Goal: Task Accomplishment & Management: Use online tool/utility

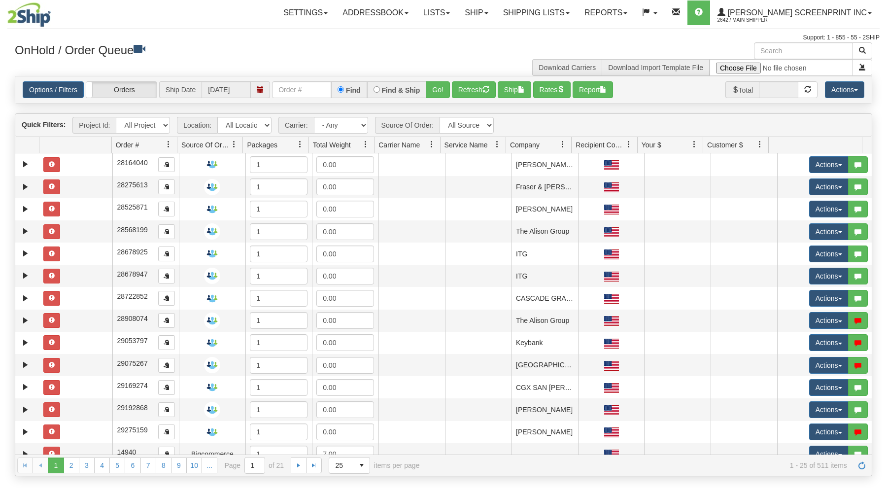
drag, startPoint x: 0, startPoint y: 0, endPoint x: 273, endPoint y: 63, distance: 279.6
click at [256, 58] on div "OnHold / Order Queue" at bounding box center [225, 51] width 436 height 19
click at [495, 13] on link "Ship" at bounding box center [476, 12] width 38 height 25
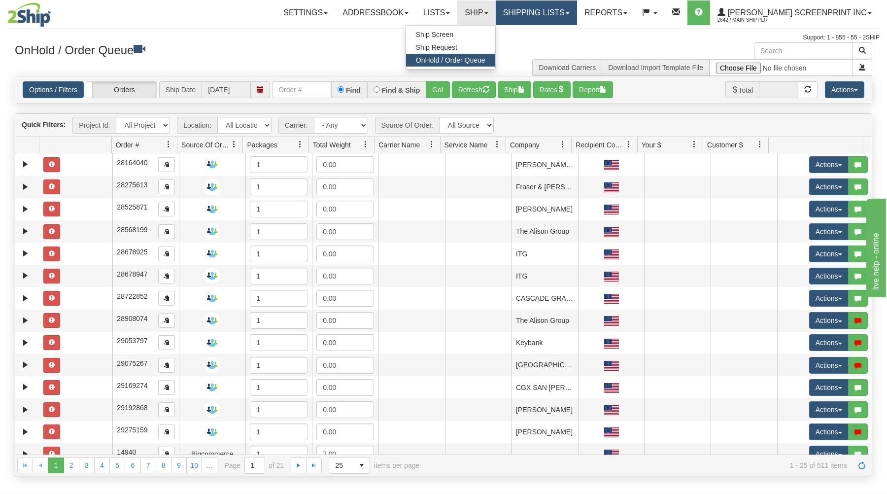
click at [574, 9] on link "Shipping lists" at bounding box center [536, 12] width 81 height 25
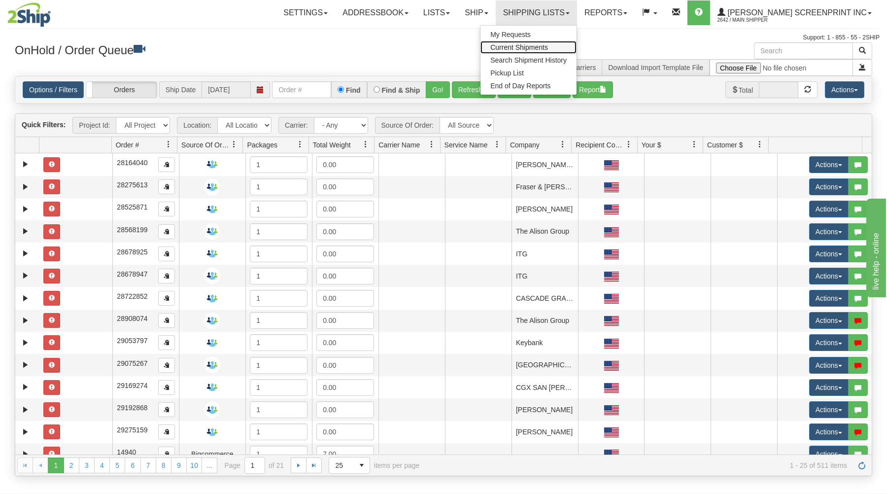
click at [548, 46] on span "Current Shipments" at bounding box center [519, 47] width 58 height 8
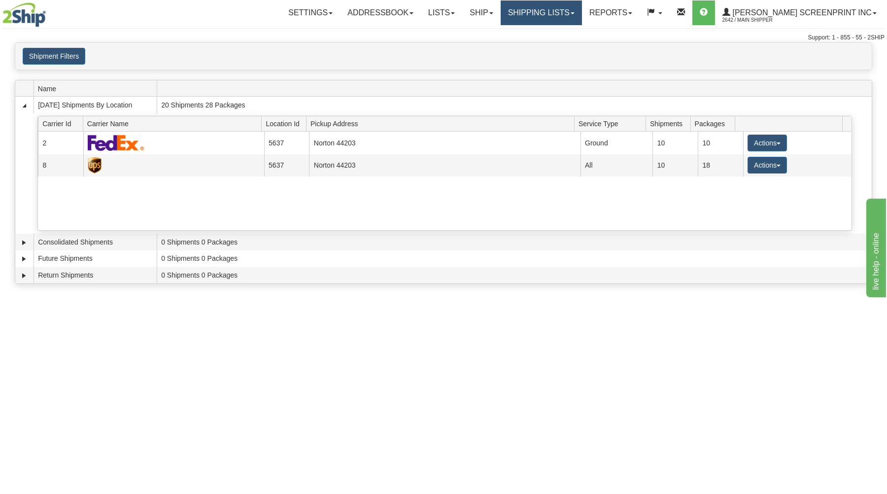
click at [533, 19] on link "Shipping lists" at bounding box center [541, 12] width 81 height 25
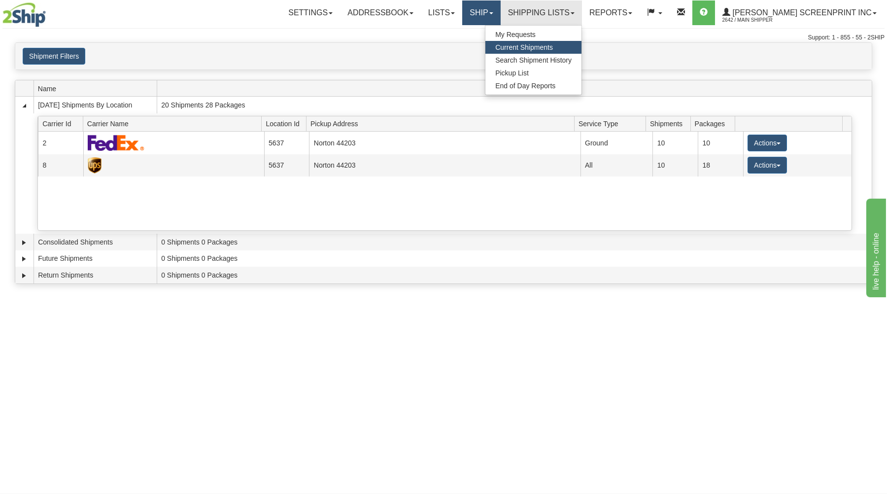
click at [493, 13] on span at bounding box center [491, 13] width 4 height 2
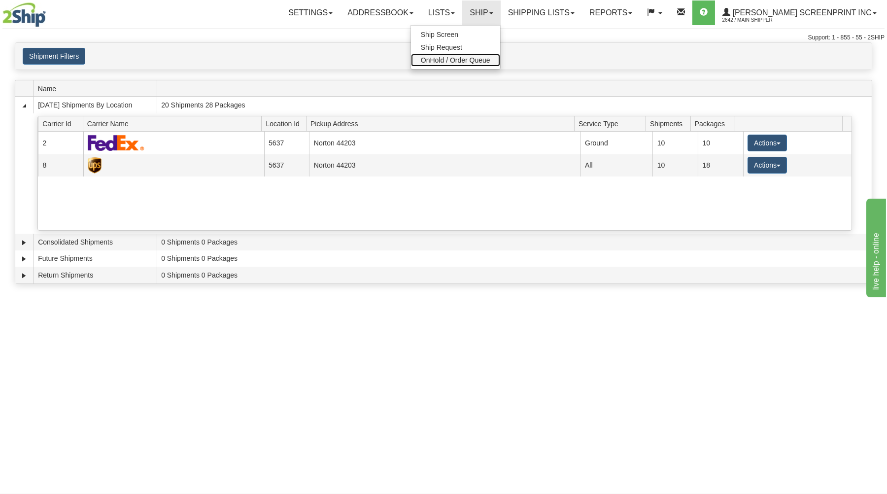
click at [489, 62] on span "OnHold / Order Queue" at bounding box center [455, 60] width 69 height 8
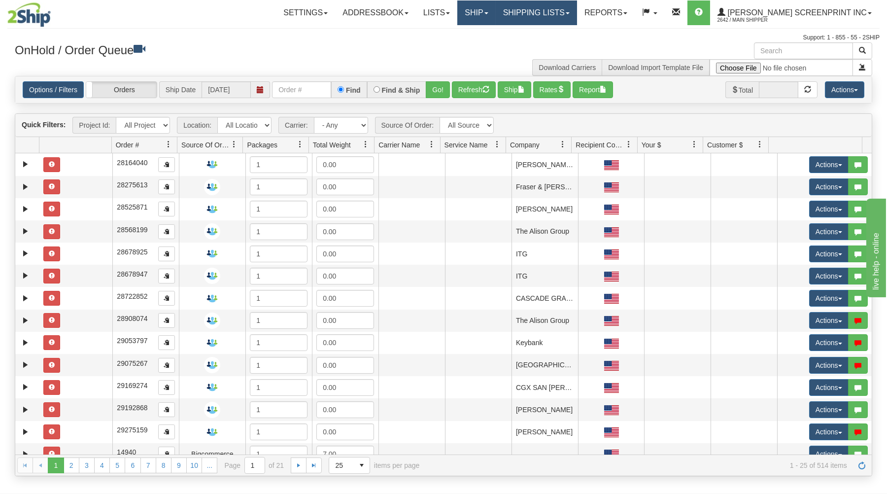
drag, startPoint x: 552, startPoint y: 18, endPoint x: 527, endPoint y: 11, distance: 25.0
click at [552, 17] on link "Shipping lists" at bounding box center [536, 12] width 81 height 25
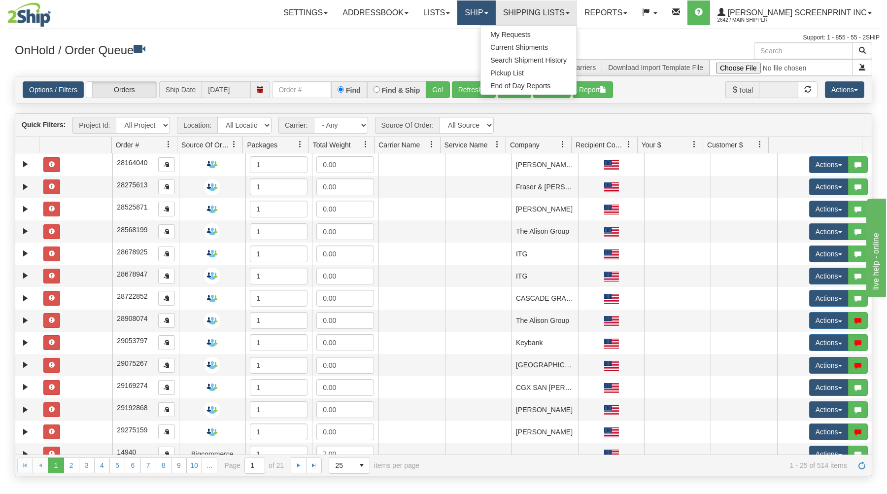
click at [495, 11] on link "Ship" at bounding box center [476, 12] width 38 height 25
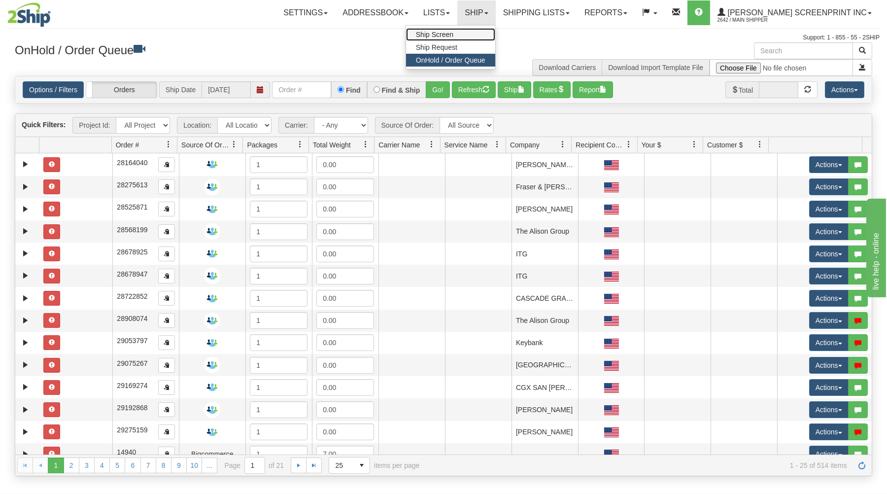
click at [492, 33] on link "Ship Screen" at bounding box center [450, 34] width 89 height 13
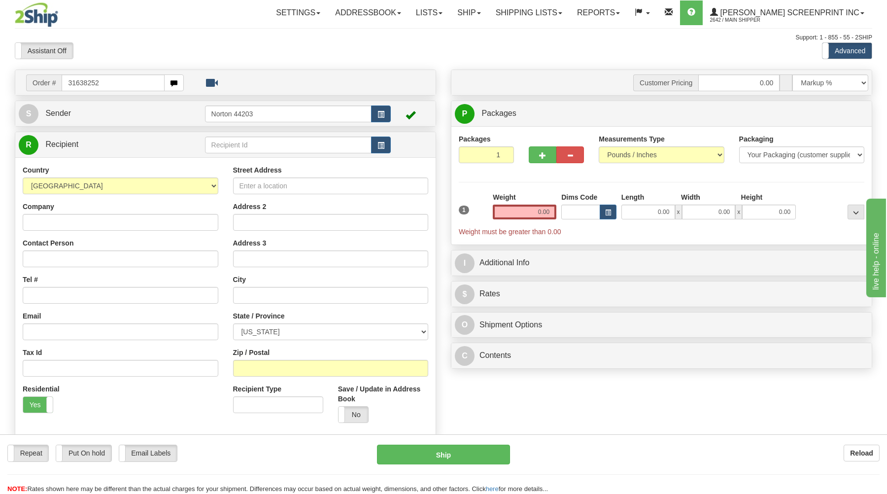
type input "31638252"
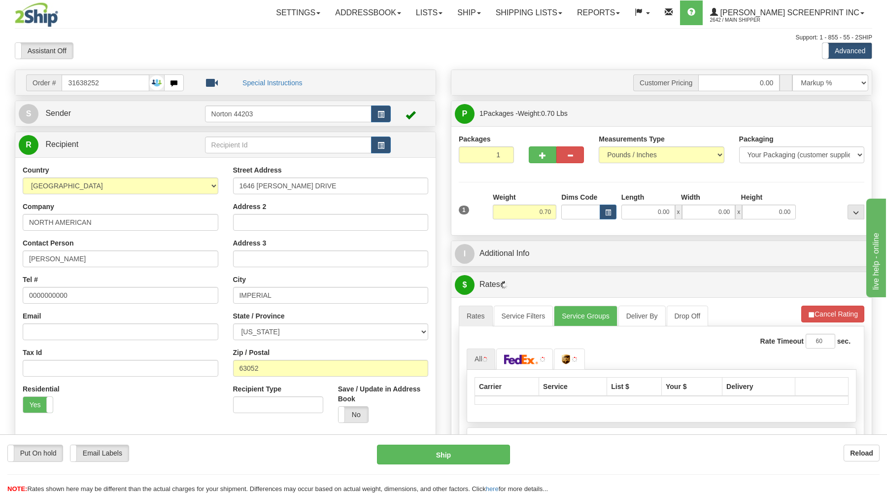
type input "0.65"
click at [666, 216] on input "0.00" at bounding box center [648, 212] width 54 height 15
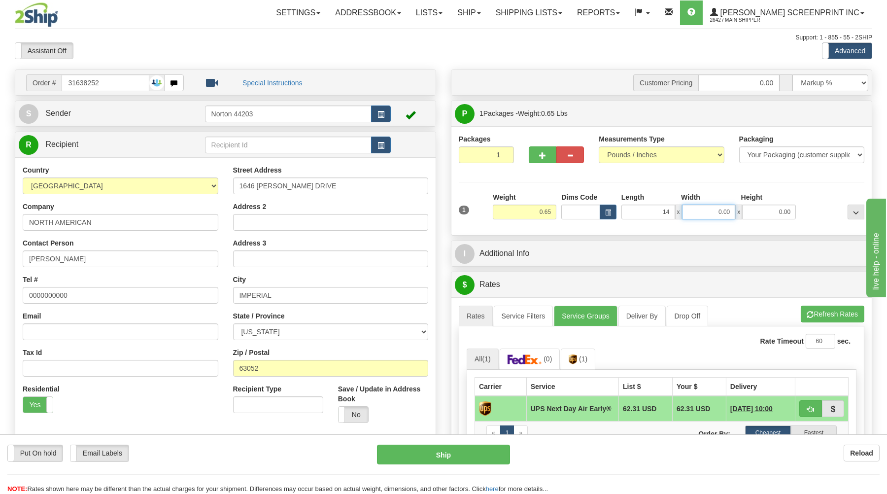
type input "14.00"
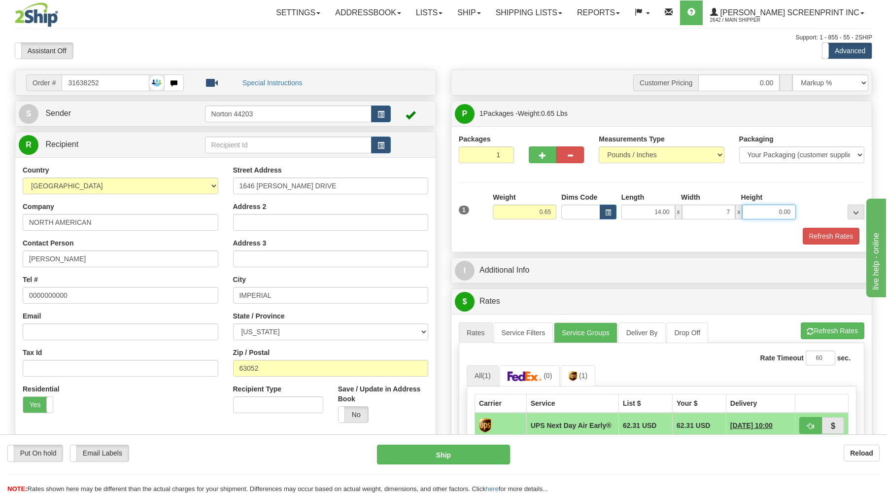
type input "7.00"
drag, startPoint x: 756, startPoint y: 242, endPoint x: 726, endPoint y: 264, distance: 36.7
click at [756, 241] on div "Refresh Rates" at bounding box center [661, 236] width 411 height 17
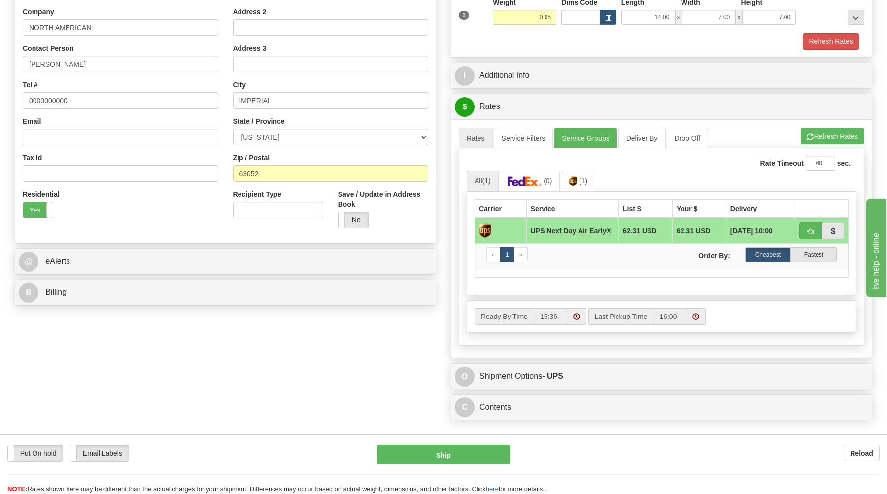
scroll to position [211, 0]
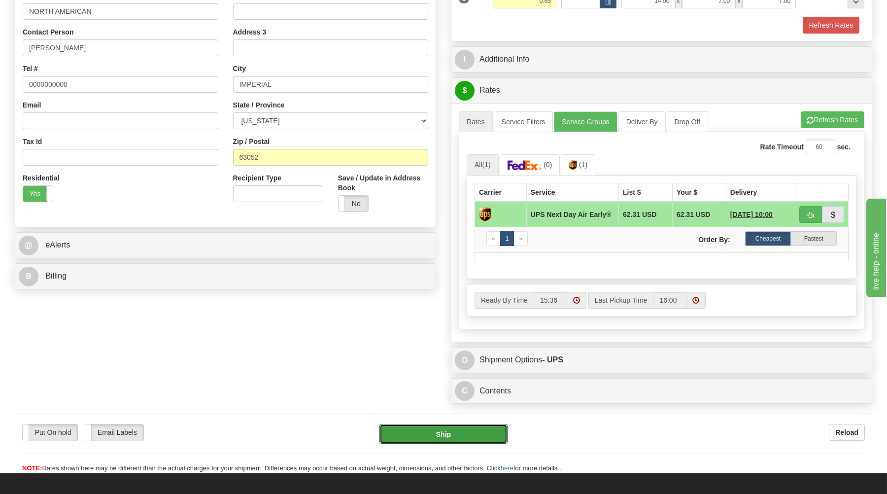
drag, startPoint x: 476, startPoint y: 433, endPoint x: 277, endPoint y: 325, distance: 226.5
click at [261, 301] on form "Pre-print Ship Docs. Delete Close Consolidation Unit Close Consolidation Unit C…" at bounding box center [444, 165] width 858 height 615
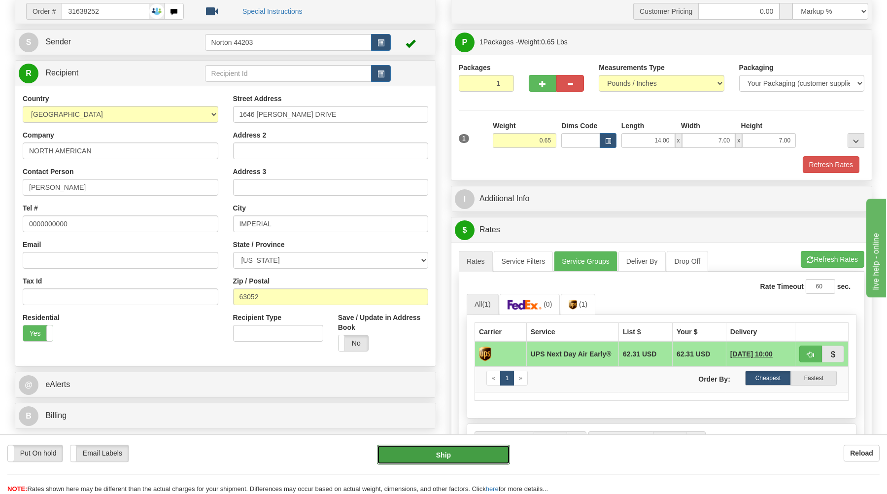
scroll to position [53, 0]
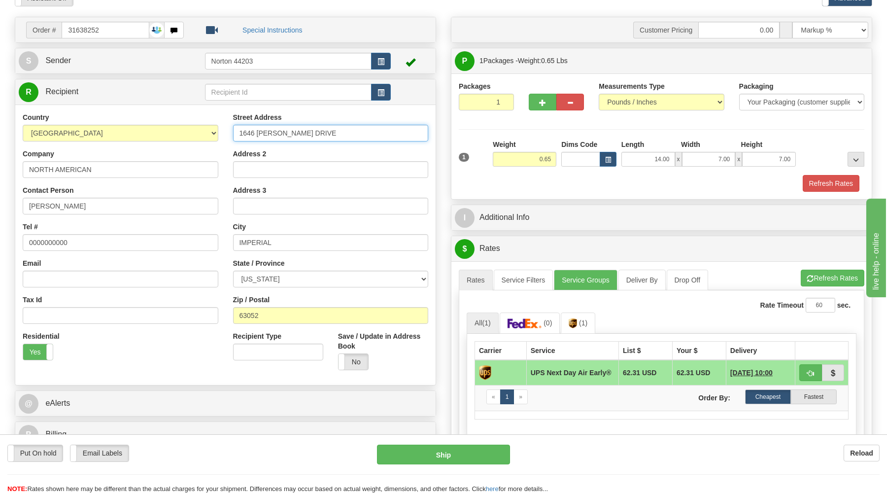
click at [273, 132] on input "1646 VIOLA DRIVE" at bounding box center [331, 133] width 196 height 17
click at [274, 132] on input "1646 VIOLA DRIVE" at bounding box center [331, 133] width 196 height 17
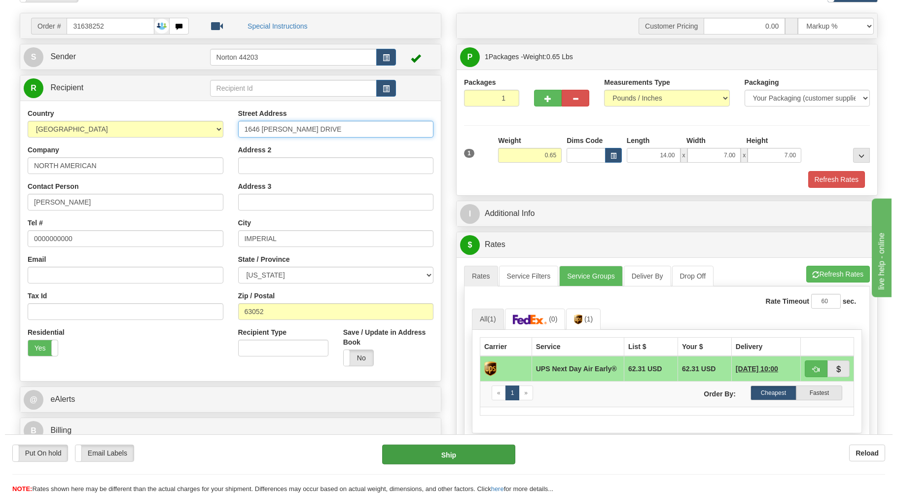
scroll to position [105, 0]
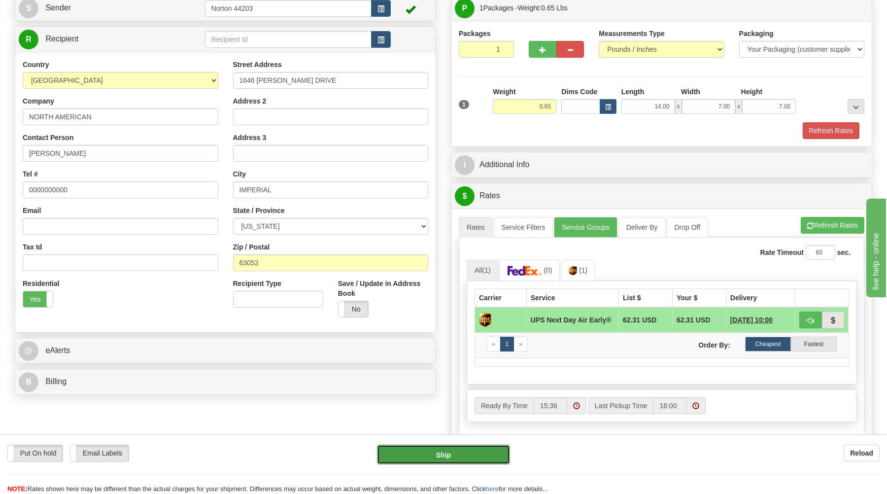
click at [473, 457] on button "Ship" at bounding box center [443, 455] width 133 height 20
type input "14"
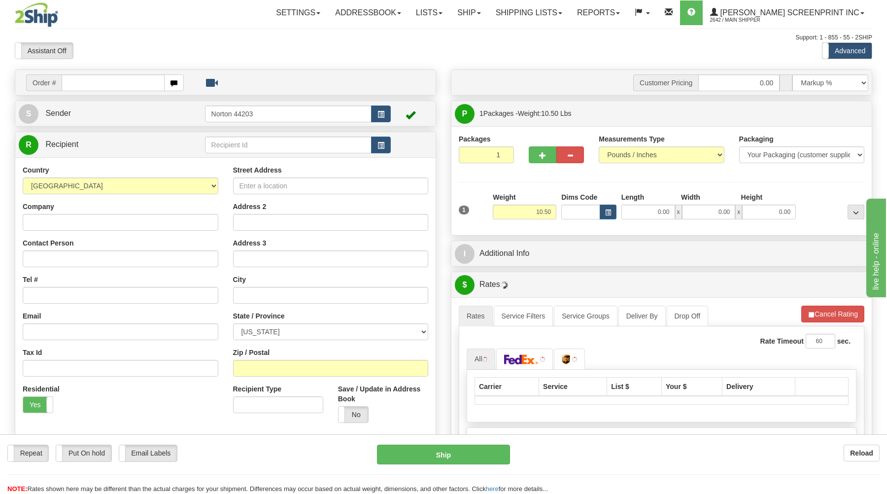
type input "10.45"
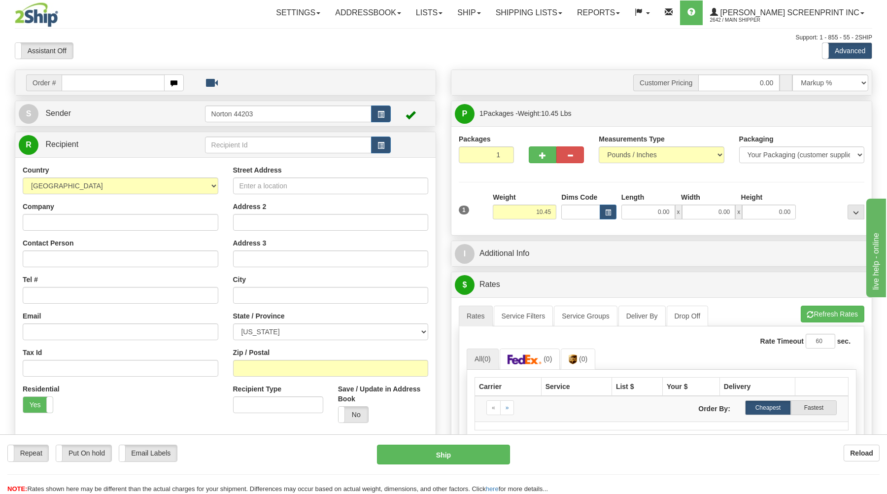
click at [93, 90] on input "text" at bounding box center [113, 82] width 103 height 17
type input "31638261"
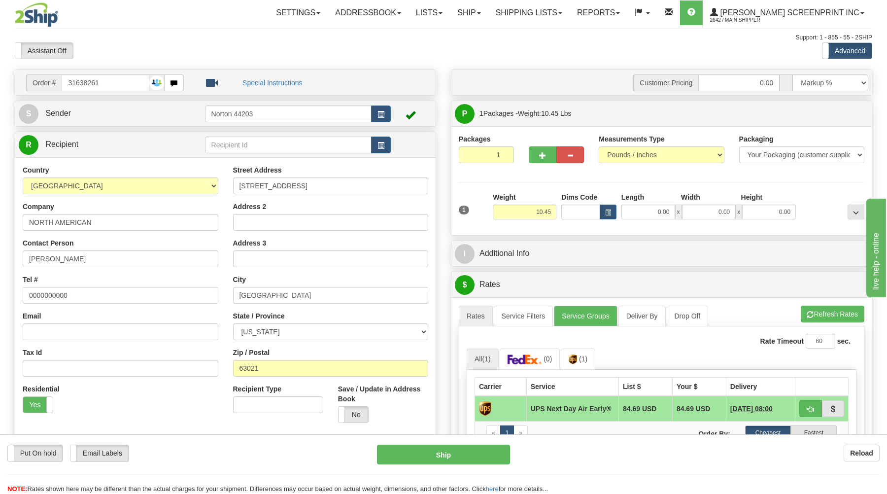
type input "11.35"
click at [659, 214] on input "0.00" at bounding box center [648, 212] width 54 height 15
type input "3"
type input "10.45"
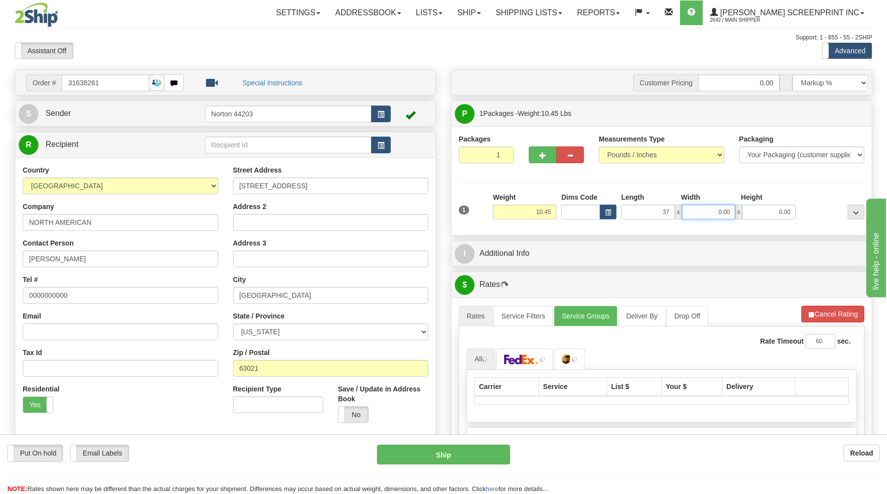
type input "37.00"
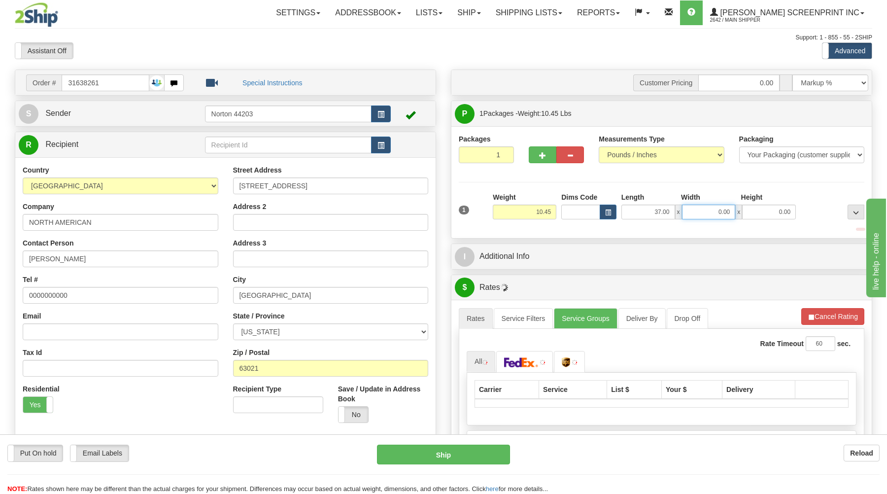
type input "10.50"
type input "2"
type input "10.45"
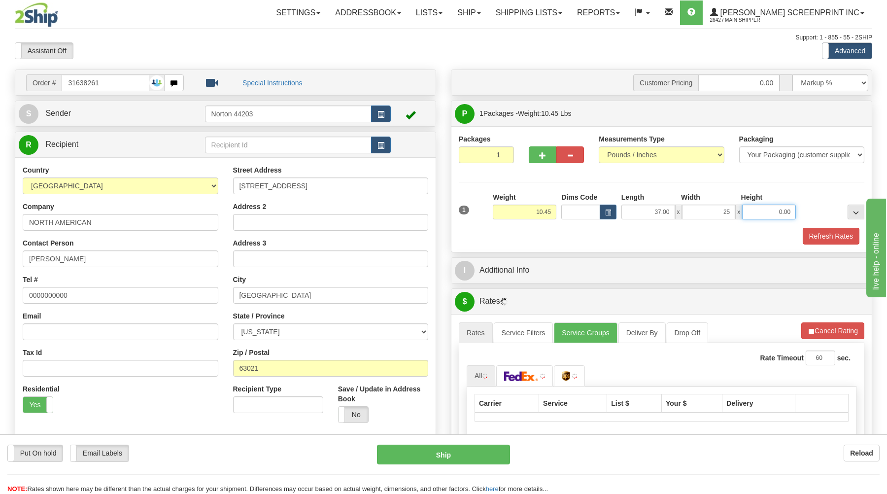
type input "25.00"
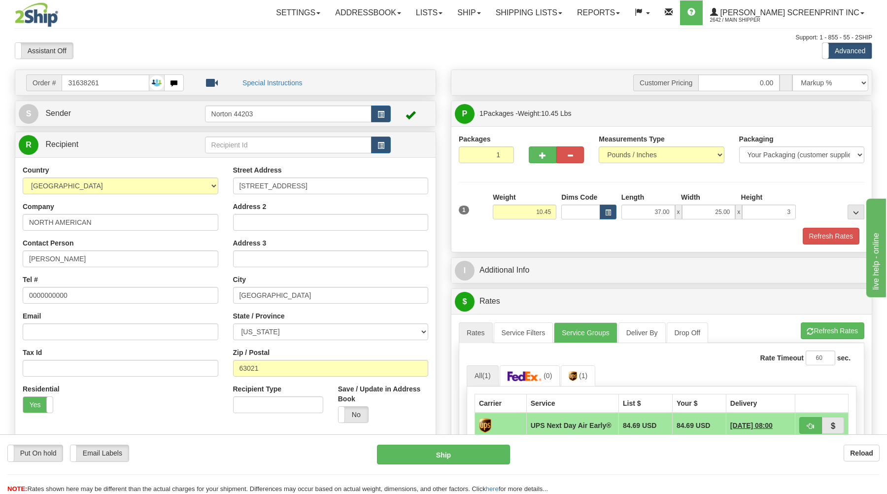
type input "3.00"
click at [440, 246] on div "Order # 31638261 S" at bounding box center [225, 286] width 436 height 435
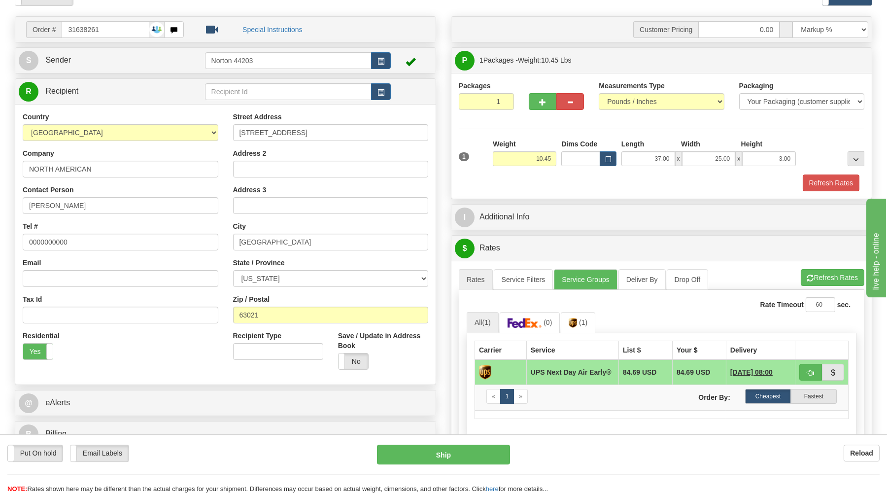
scroll to position [105, 0]
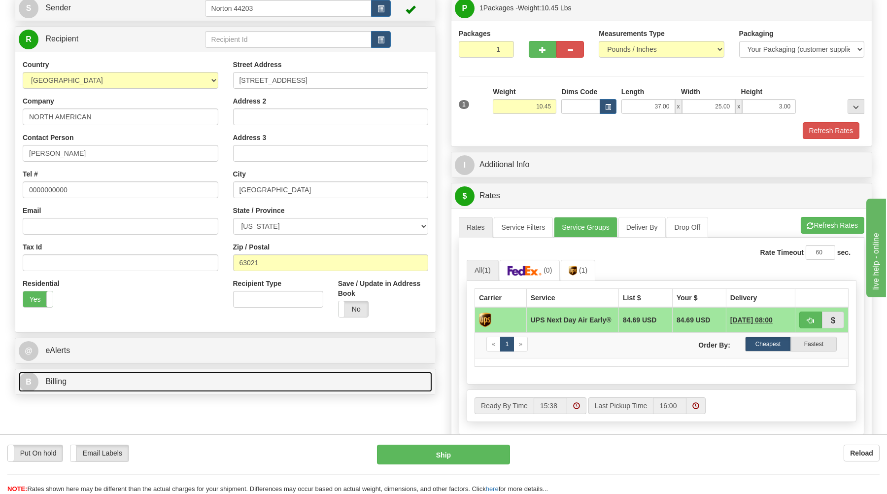
click at [328, 385] on link "B Billing" at bounding box center [226, 382] width 414 height 20
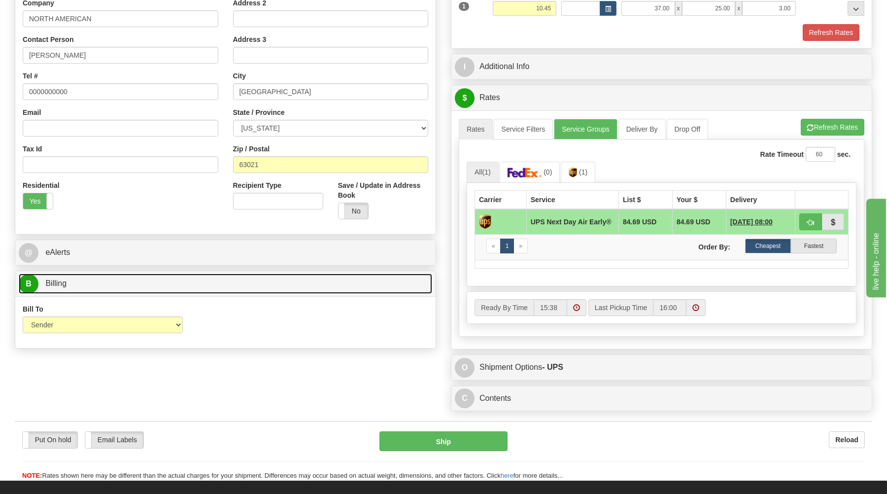
scroll to position [211, 0]
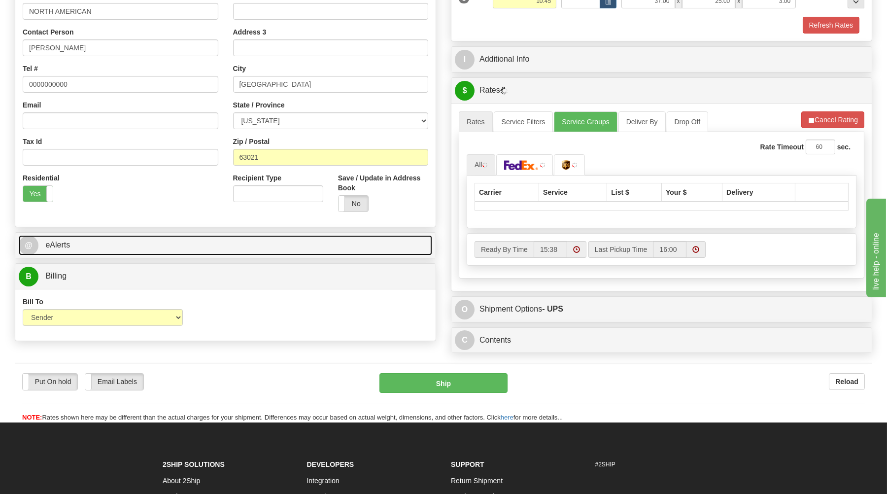
click at [276, 251] on link "@ eAlerts" at bounding box center [226, 245] width 414 height 20
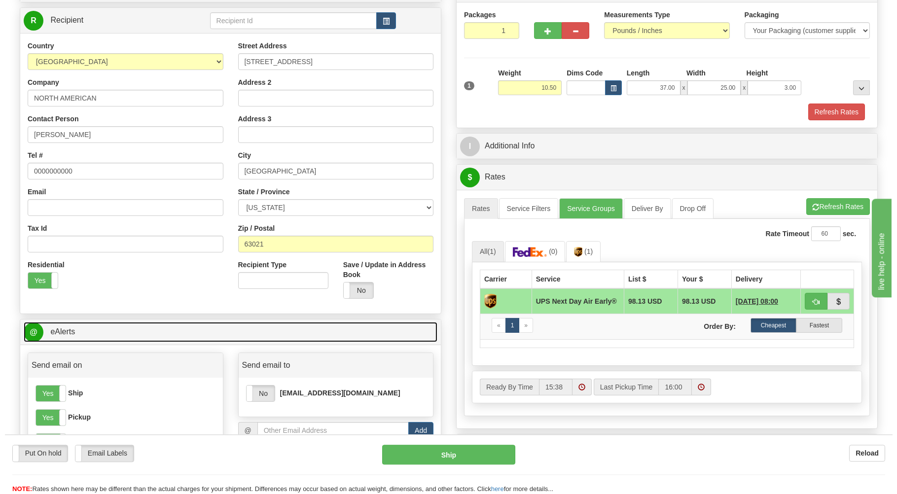
scroll to position [105, 0]
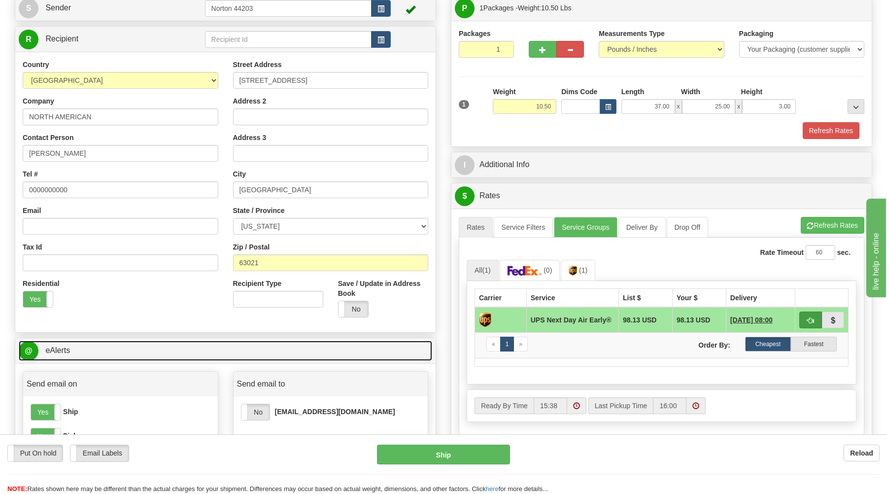
type input "10.45"
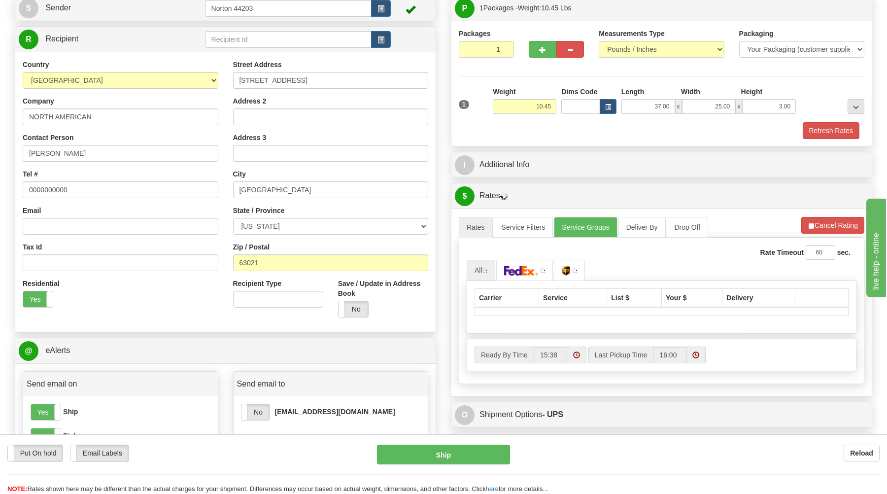
click at [813, 320] on div "Carrier Service List $ Your $ Delivery" at bounding box center [662, 307] width 390 height 53
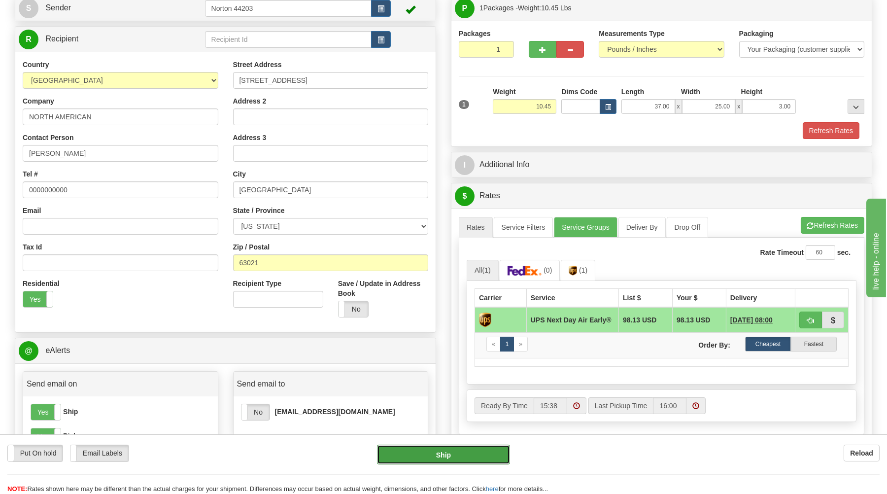
click at [452, 456] on button "Ship" at bounding box center [443, 455] width 133 height 20
type input "14"
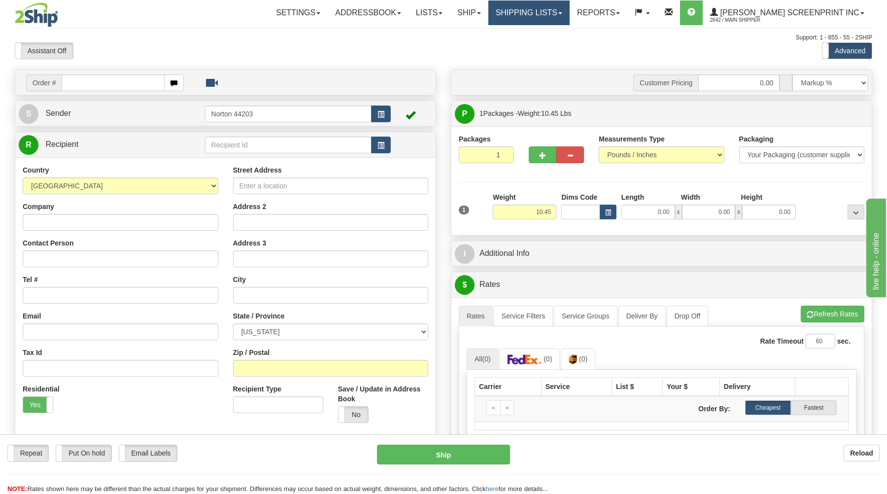
click at [567, 19] on link "Shipping lists" at bounding box center [528, 12] width 81 height 25
click at [570, 14] on link "Shipping lists" at bounding box center [528, 12] width 81 height 25
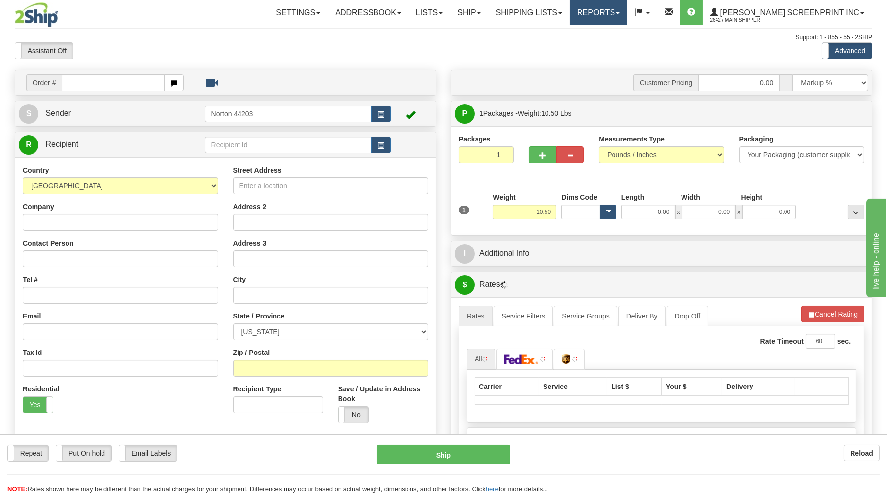
click at [621, 16] on link "Reports" at bounding box center [599, 12] width 58 height 25
type input "10.45"
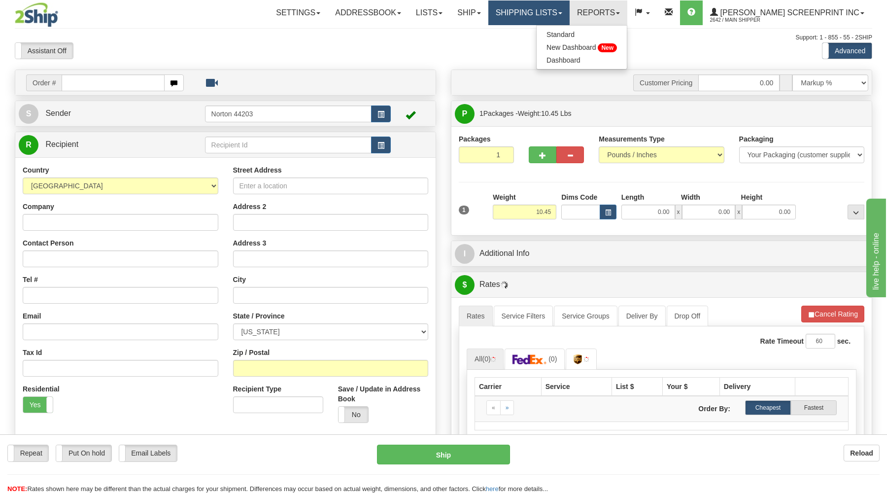
click at [570, 19] on link "Shipping lists" at bounding box center [528, 12] width 81 height 25
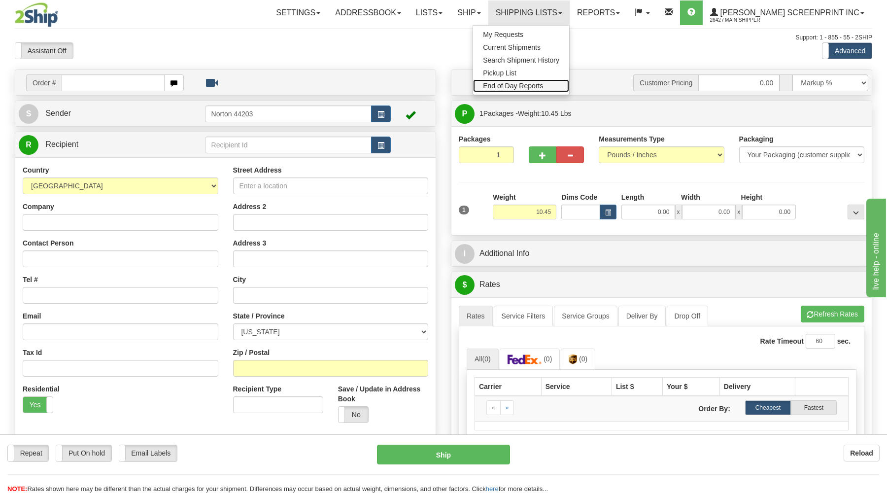
click at [543, 90] on span "End of Day Reports" at bounding box center [513, 86] width 60 height 8
